Goal: Check status: Check status

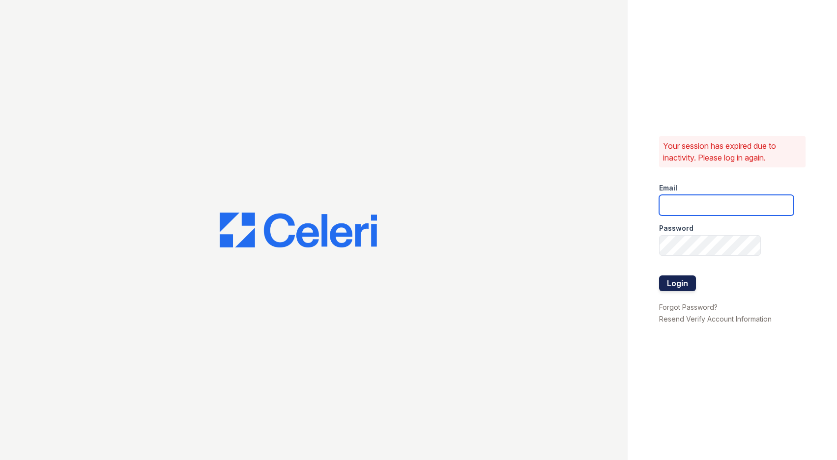
type input "[EMAIL_ADDRESS][DOMAIN_NAME]"
click at [689, 287] on button "Login" at bounding box center [677, 284] width 37 height 16
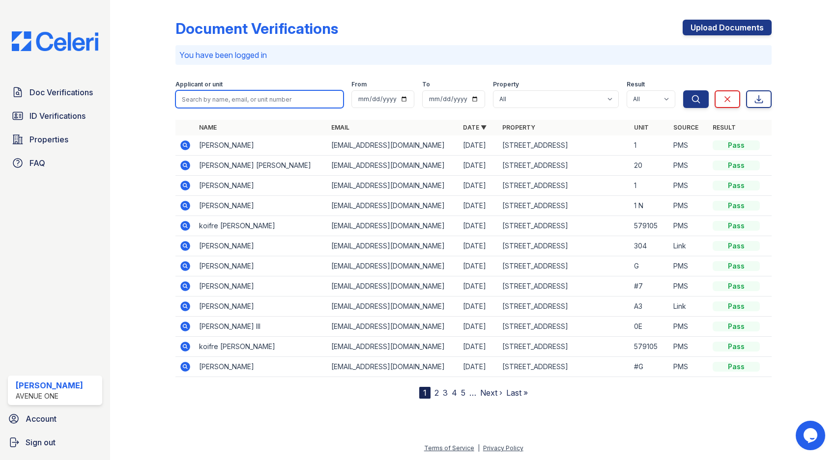
click at [242, 92] on input "search" at bounding box center [259, 99] width 168 height 18
click at [568, 91] on select "All 1002 North 24th Avenue 1005 Bellwood Avenue 1013 Bellwood Avenue 1024-36 Ea…" at bounding box center [556, 99] width 126 height 18
click at [81, 113] on span "ID Verifications" at bounding box center [57, 116] width 56 height 12
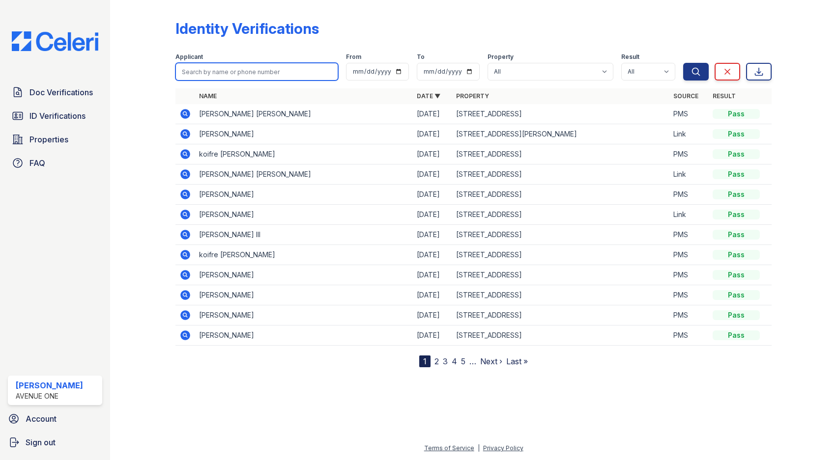
click at [246, 72] on input "search" at bounding box center [256, 72] width 163 height 18
type input "divine"
click at [683, 63] on button "Search" at bounding box center [696, 72] width 26 height 18
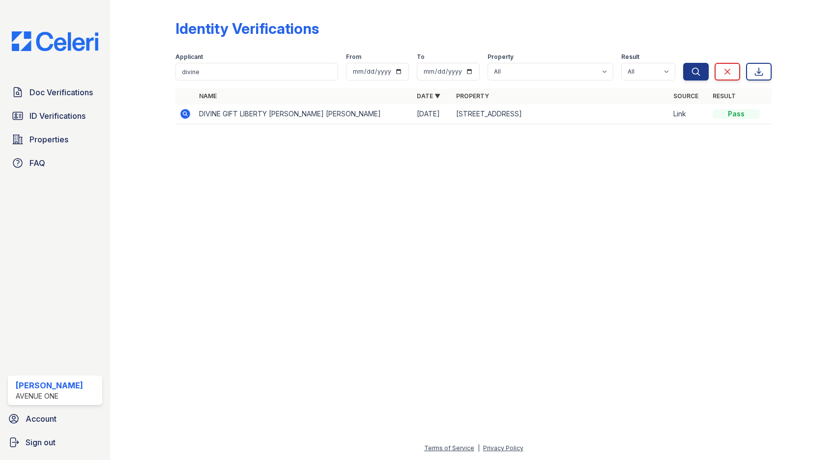
click at [326, 113] on td "DIVINE GIFT LIBERTY LAYUG AQUINO-PAZIENZA" at bounding box center [303, 114] width 217 height 20
click at [181, 115] on icon at bounding box center [186, 114] width 10 height 10
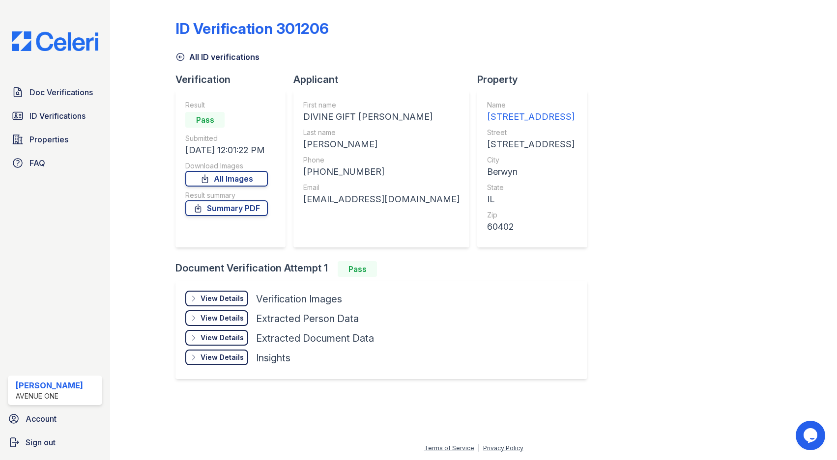
click at [202, 290] on div "View Details Details Hide Details Details Verification Images Face Open Documen…" at bounding box center [381, 330] width 412 height 98
click at [202, 294] on div "View Details Details" at bounding box center [216, 299] width 63 height 16
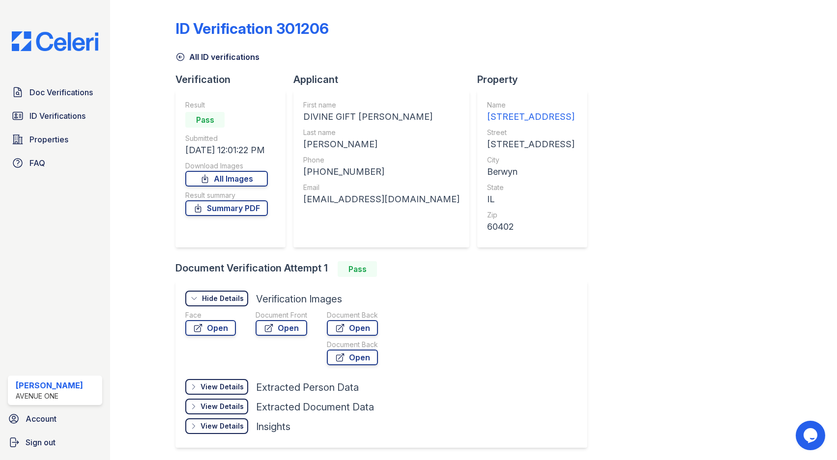
click at [203, 303] on div "Hide Details" at bounding box center [223, 299] width 42 height 10
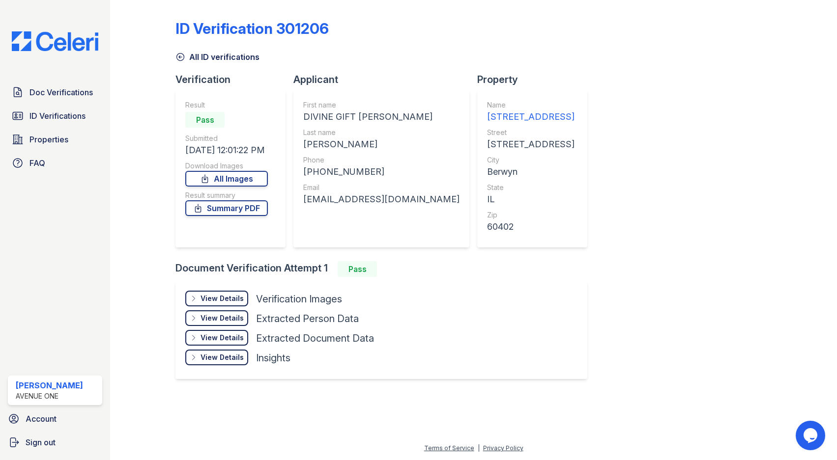
click at [202, 300] on div "View Details" at bounding box center [221, 299] width 43 height 10
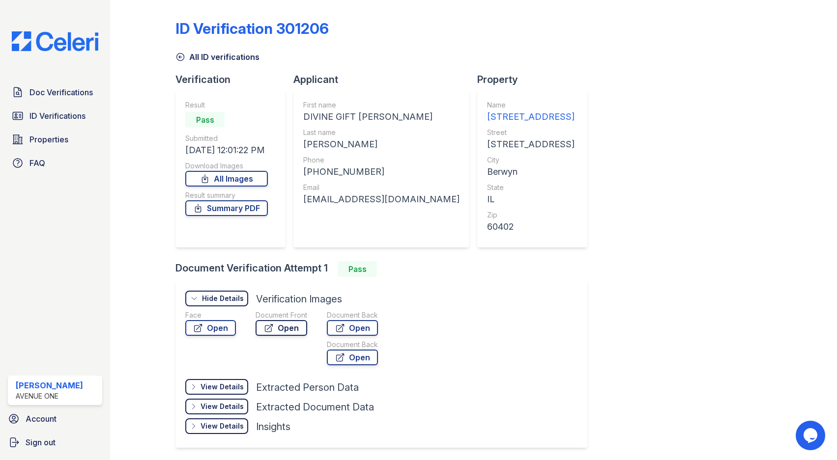
click at [278, 326] on link "Open" at bounding box center [281, 328] width 52 height 16
click at [179, 54] on icon at bounding box center [180, 57] width 10 height 10
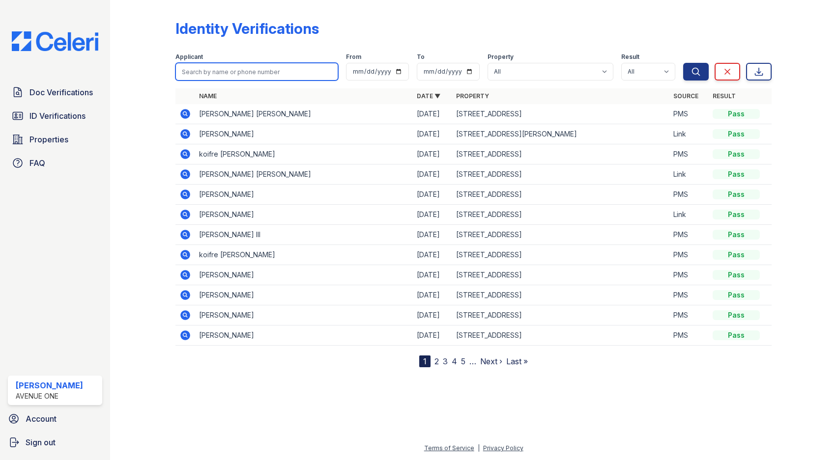
click at [213, 72] on input "search" at bounding box center [256, 72] width 163 height 18
type input "joe"
click at [683, 63] on button "Search" at bounding box center [696, 72] width 26 height 18
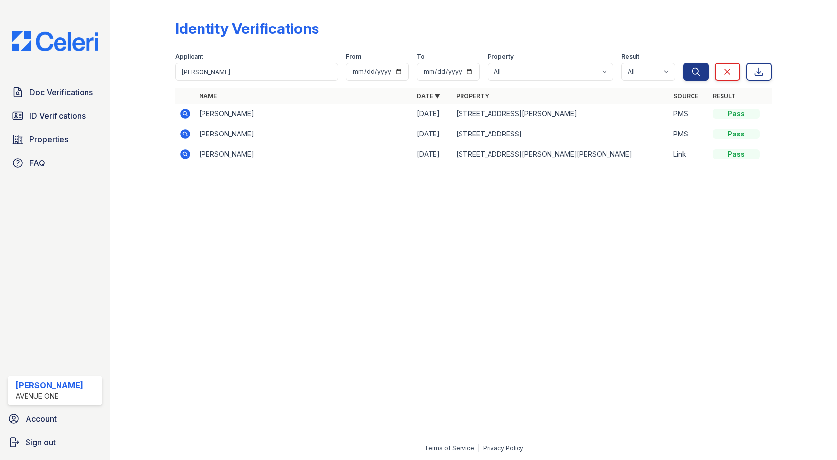
click at [186, 132] on icon at bounding box center [185, 134] width 12 height 12
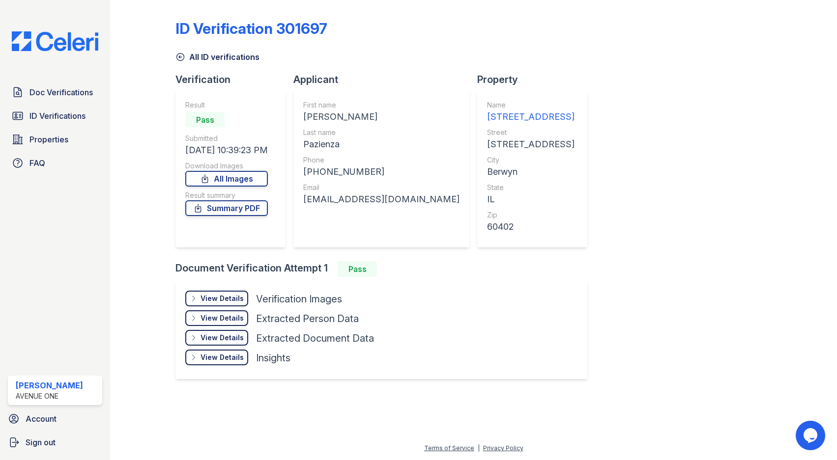
drag, startPoint x: 222, startPoint y: 301, endPoint x: 228, endPoint y: 301, distance: 6.4
click at [222, 301] on div "View Details" at bounding box center [221, 299] width 43 height 10
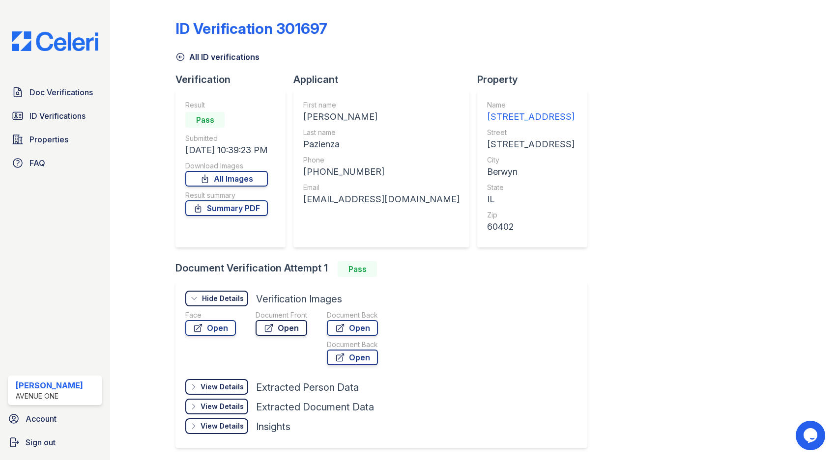
click at [279, 328] on link "Open" at bounding box center [281, 328] width 52 height 16
